Goal: Navigation & Orientation: Go to known website

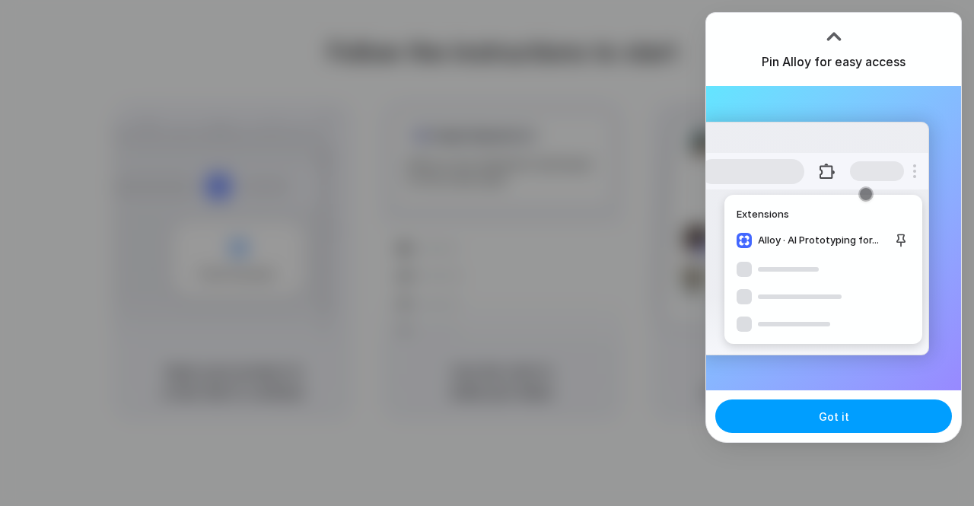
drag, startPoint x: 859, startPoint y: 411, endPoint x: 834, endPoint y: 409, distance: 24.5
click at [859, 411] on button "Got it" at bounding box center [833, 416] width 237 height 33
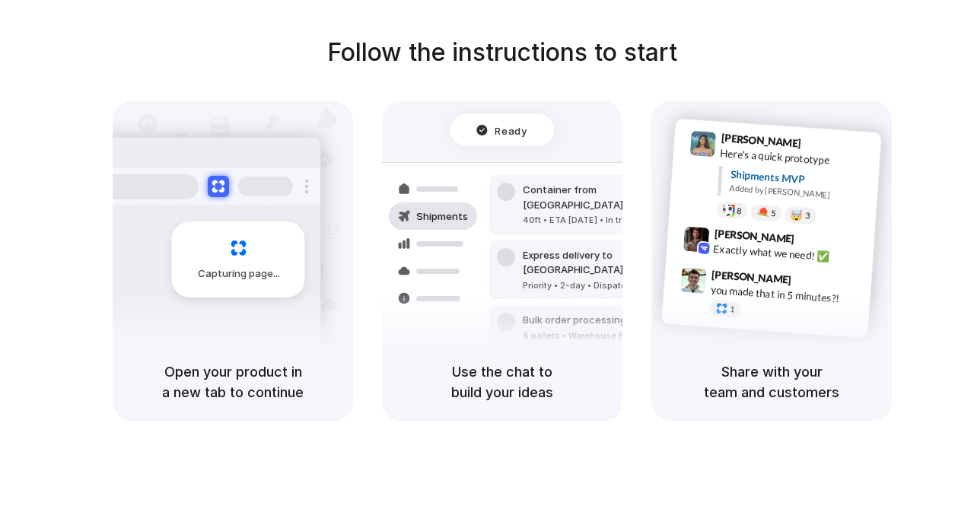
click at [492, 145] on div "Ready" at bounding box center [503, 130] width 104 height 32
